Goal: Check status: Check status

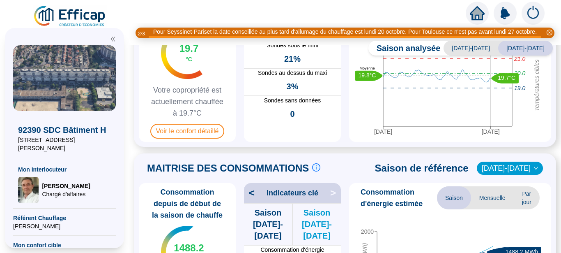
scroll to position [104, 0]
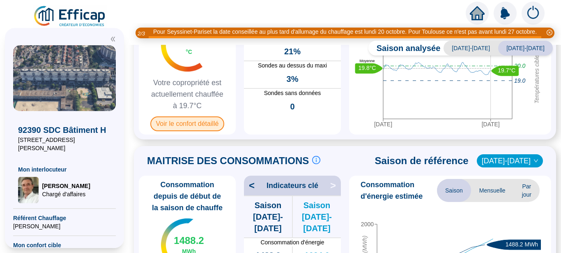
click at [207, 123] on span "Voir le confort détaillé" at bounding box center [187, 123] width 74 height 15
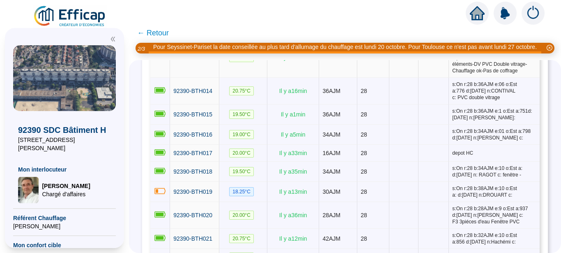
scroll to position [621, 0]
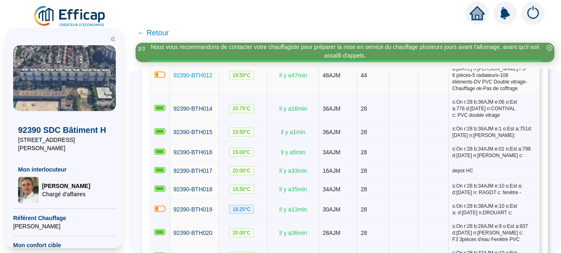
click at [209, 78] on span "92390-BTH012" at bounding box center [192, 75] width 39 height 7
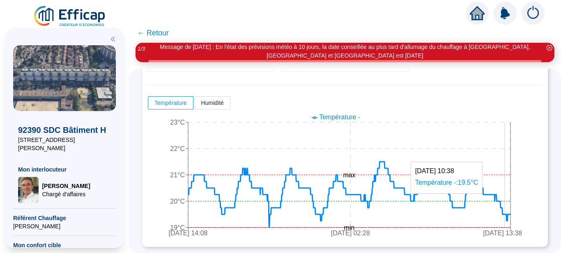
scroll to position [213, 0]
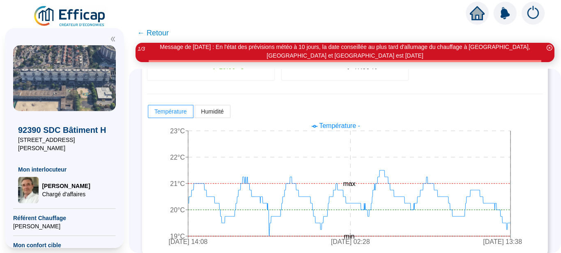
click at [147, 33] on span "← Retour" at bounding box center [153, 33] width 32 height 12
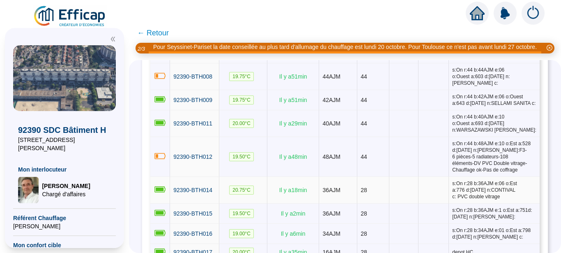
scroll to position [621, 0]
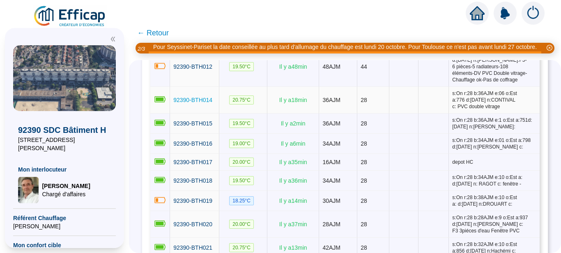
click at [212, 103] on span "92390-BTH014" at bounding box center [192, 100] width 39 height 7
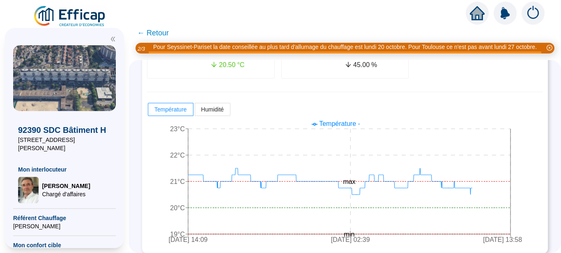
scroll to position [203, 0]
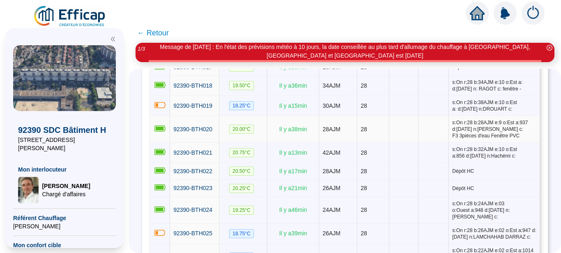
scroll to position [776, 0]
